Goal: Task Accomplishment & Management: Use online tool/utility

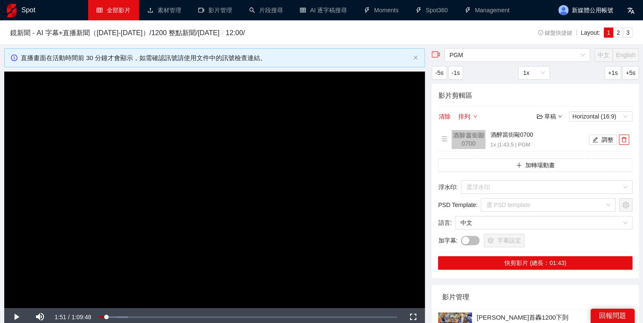
click at [130, 14] on link "全部影片" at bounding box center [114, 10] width 34 height 7
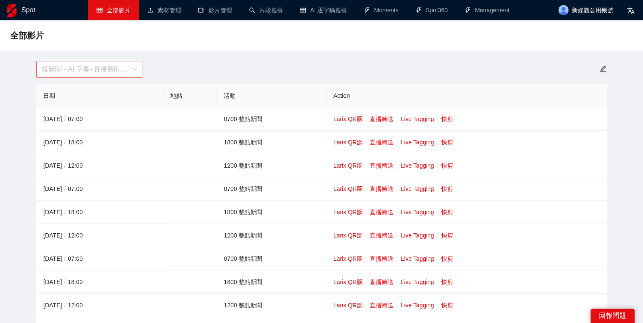
click at [110, 68] on span "鏡新聞 - AI 字幕+直播新聞（[DATE]-[DATE]）" at bounding box center [90, 69] width 96 height 16
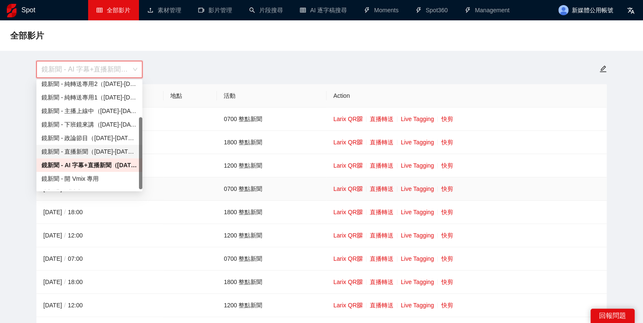
scroll to position [54, 0]
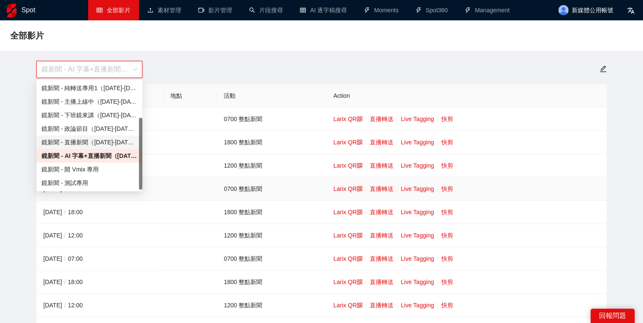
drag, startPoint x: 140, startPoint y: 167, endPoint x: 142, endPoint y: 193, distance: 25.9
click at [142, 193] on body "Spot 全部影片 素材管理 影片管理 片段搜尋 AI 逐字稿搜尋 Moments Spot360 Management 新媒體公用帳號 全部影片 鏡新聞 -…" at bounding box center [321, 161] width 643 height 323
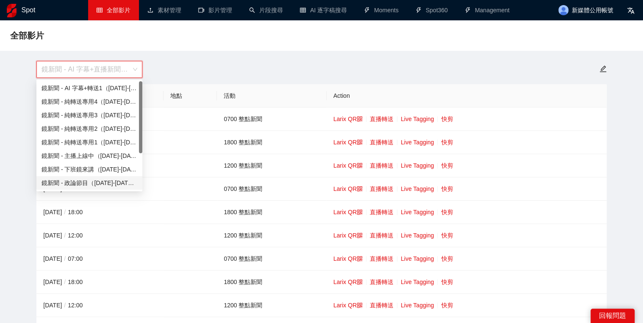
scroll to position [34, 0]
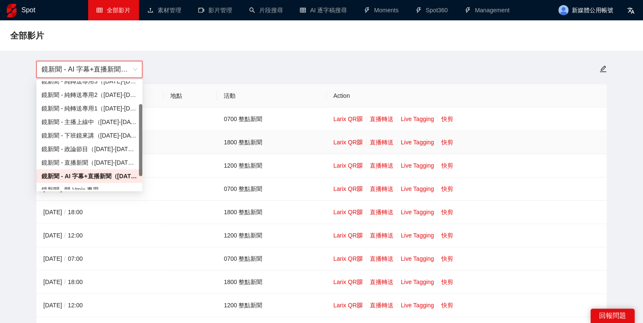
click at [278, 142] on td "1800 整點新聞" at bounding box center [272, 142] width 110 height 23
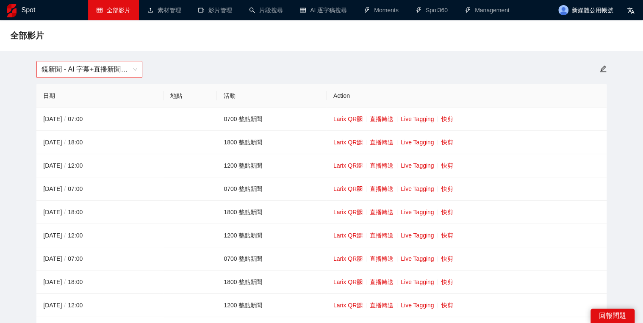
click at [110, 68] on span "鏡新聞 - AI 字幕+直播新聞（[DATE]-[DATE]）" at bounding box center [90, 69] width 96 height 16
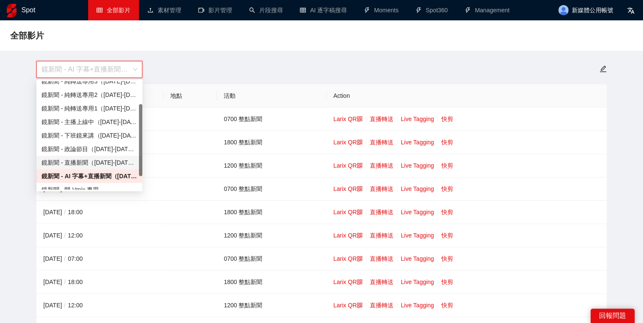
click at [81, 169] on div "鏡新聞 - 直播新聞（[DATE]-[DATE]）" at bounding box center [89, 163] width 106 height 14
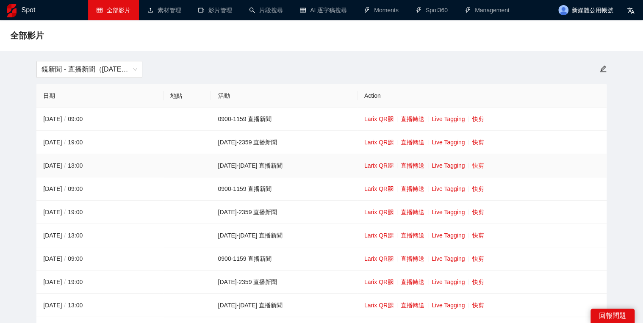
click at [472, 167] on link "快剪" at bounding box center [478, 165] width 12 height 7
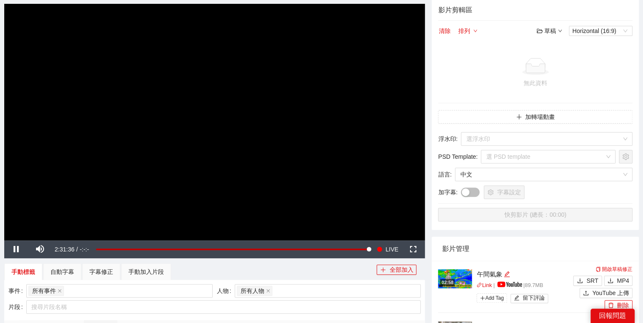
drag, startPoint x: 329, startPoint y: 163, endPoint x: 356, endPoint y: 182, distance: 33.4
click at [329, 163] on video "Video Player" at bounding box center [214, 122] width 421 height 237
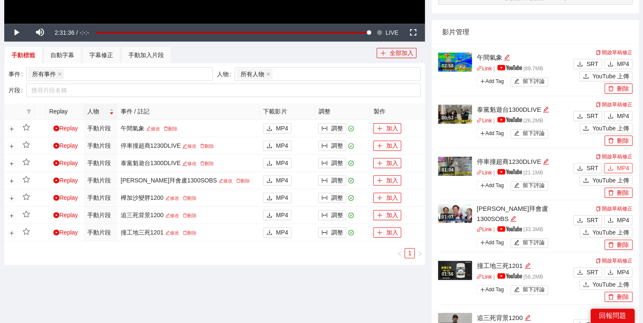
scroll to position [339, 0]
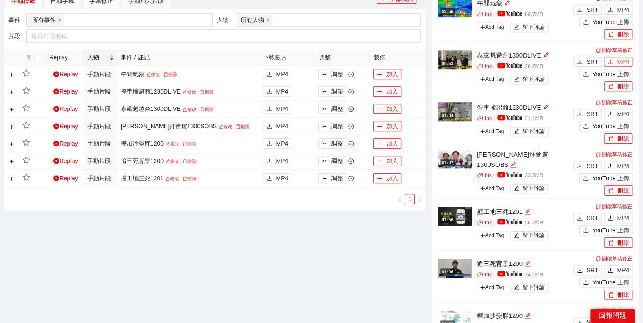
click at [626, 63] on span "MP4" at bounding box center [623, 61] width 12 height 9
click at [332, 271] on div "**********" at bounding box center [214, 50] width 427 height 682
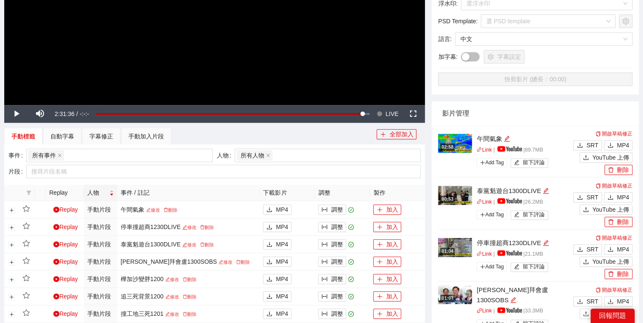
scroll to position [0, 0]
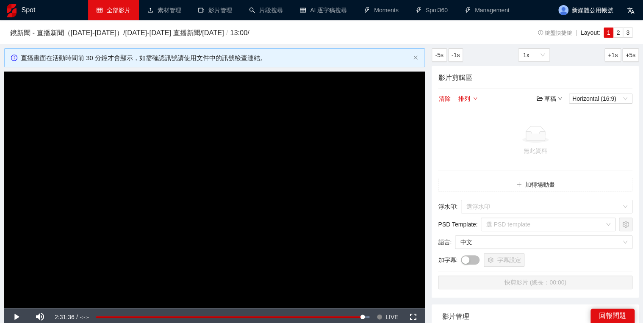
click at [114, 14] on link "全部影片" at bounding box center [114, 10] width 34 height 7
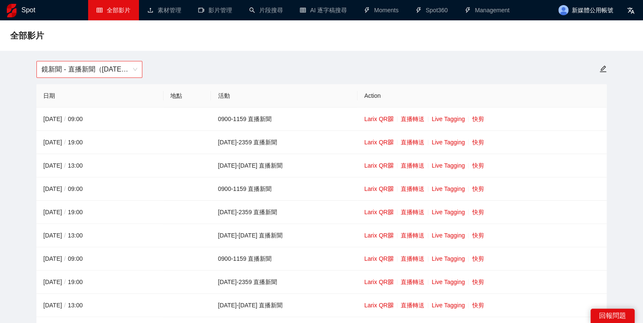
drag, startPoint x: 115, startPoint y: 67, endPoint x: 108, endPoint y: 76, distance: 11.7
click at [114, 68] on span "鏡新聞 - 直播新聞（[DATE]-[DATE]）" at bounding box center [90, 69] width 96 height 16
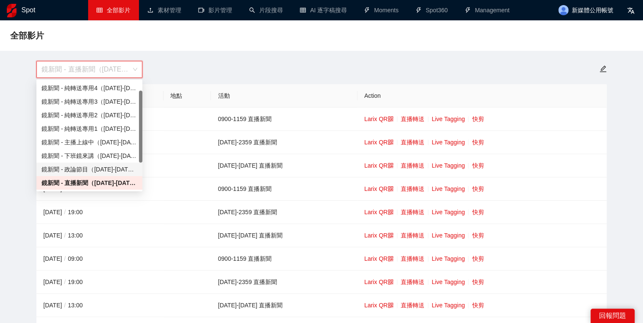
scroll to position [47, 0]
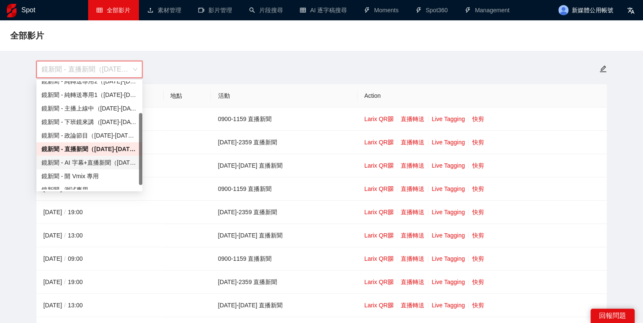
click at [102, 158] on div "鏡新聞 - AI 字幕+直播新聞（[DATE]-[DATE]）" at bounding box center [90, 162] width 96 height 9
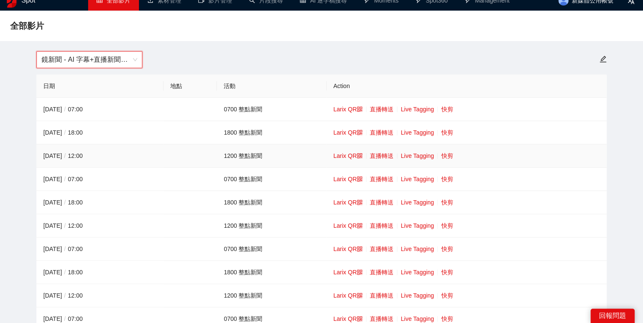
scroll to position [102, 0]
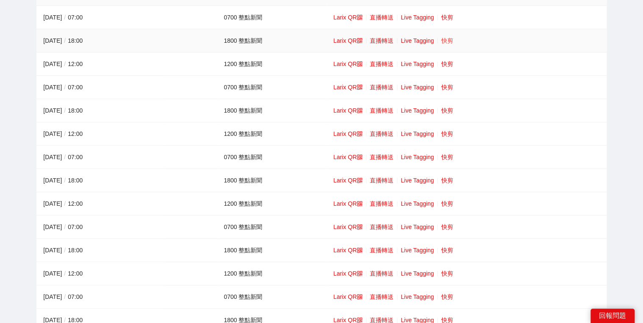
click at [446, 38] on link "快剪" at bounding box center [447, 40] width 12 height 7
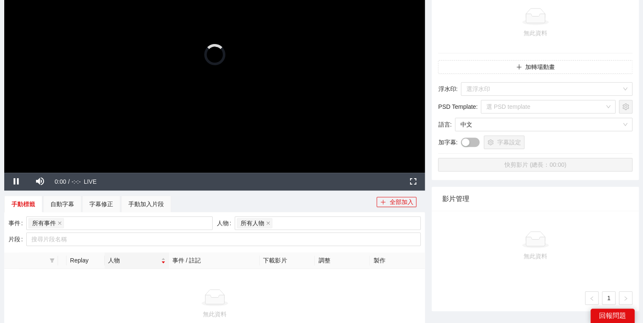
click at [298, 124] on video "Video Player" at bounding box center [214, 54] width 421 height 237
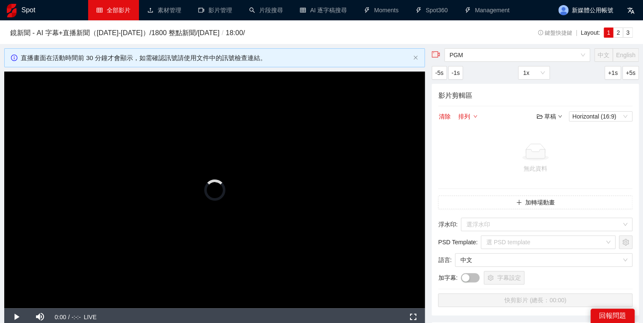
click at [105, 10] on link "全部影片" at bounding box center [114, 10] width 34 height 7
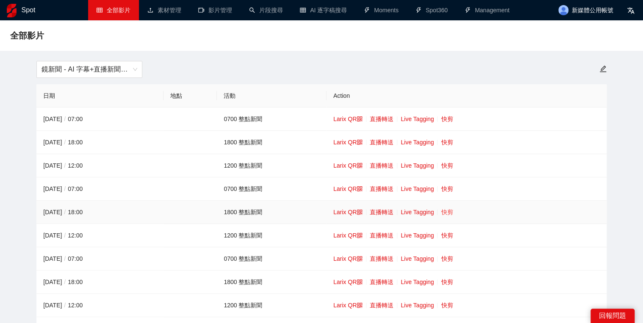
click at [448, 210] on link "快剪" at bounding box center [447, 212] width 12 height 7
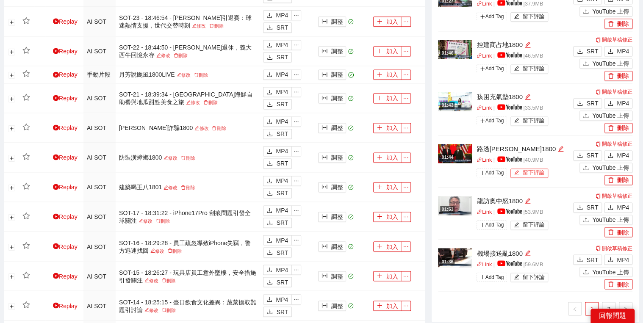
scroll to position [576, 0]
click at [610, 206] on icon "download" at bounding box center [611, 207] width 6 height 6
